Goal: Find specific page/section: Find specific page/section

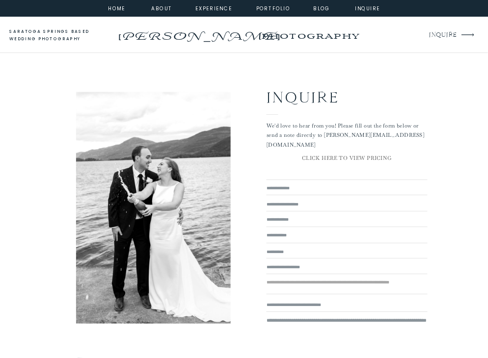
click at [323, 13] on div at bounding box center [244, 8] width 488 height 17
click at [220, 15] on div at bounding box center [244, 8] width 488 height 17
click at [214, 11] on nav "experience" at bounding box center [211, 7] width 33 height 7
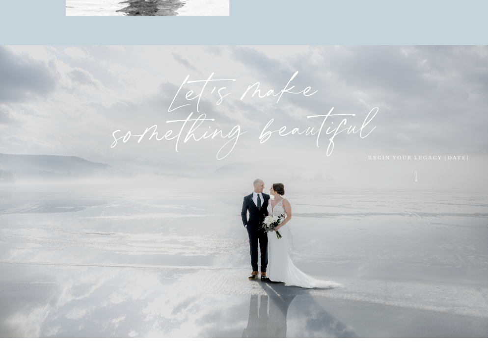
scroll to position [2375, 0]
